Goal: Go to known website: Access a specific website the user already knows

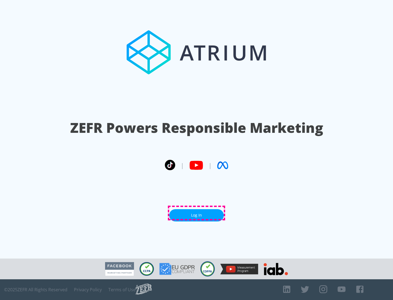
click at [196, 213] on link "Log In" at bounding box center [196, 215] width 55 height 12
